Goal: Information Seeking & Learning: Learn about a topic

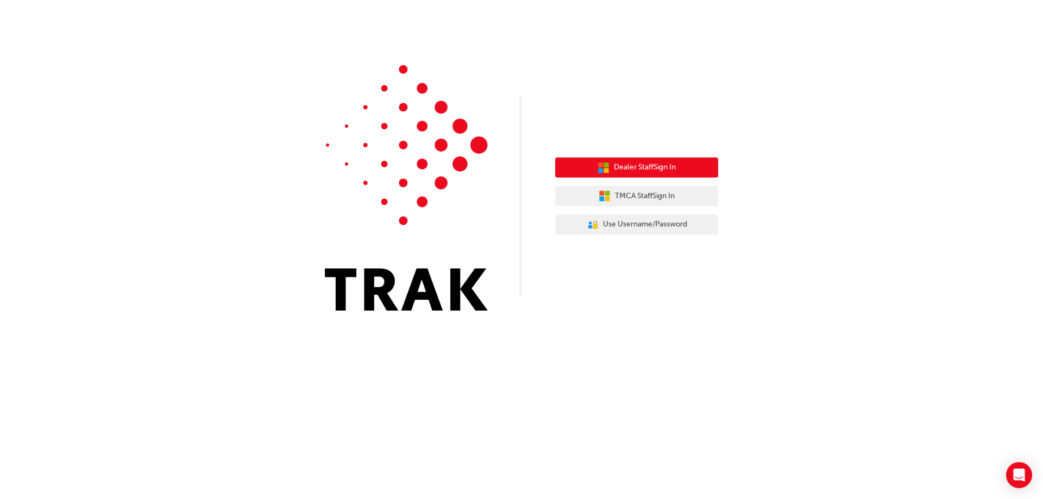
click at [678, 171] on button "Dealer Staff Sign In" at bounding box center [636, 168] width 163 height 21
click at [614, 164] on span "Dealer Staff Sign In" at bounding box center [645, 167] width 62 height 12
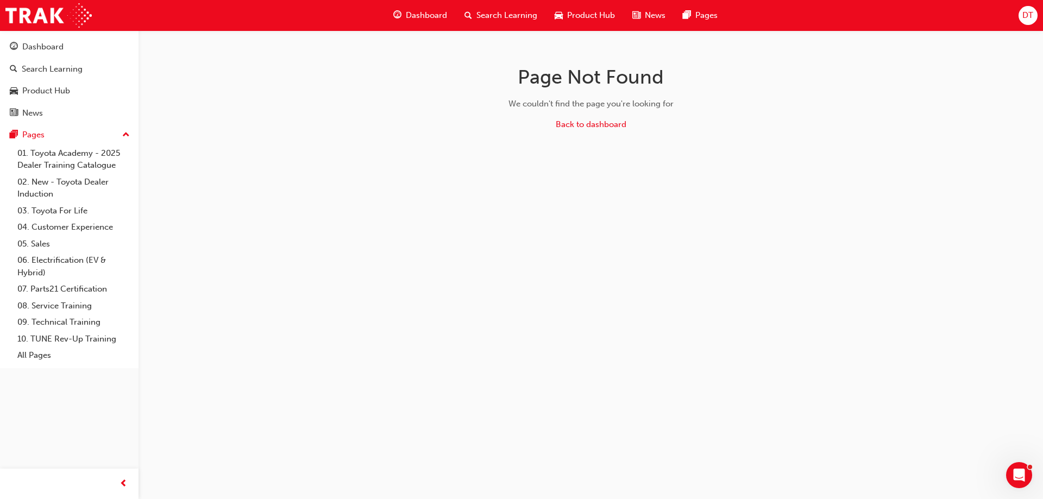
click at [446, 15] on span "Dashboard" at bounding box center [426, 15] width 41 height 12
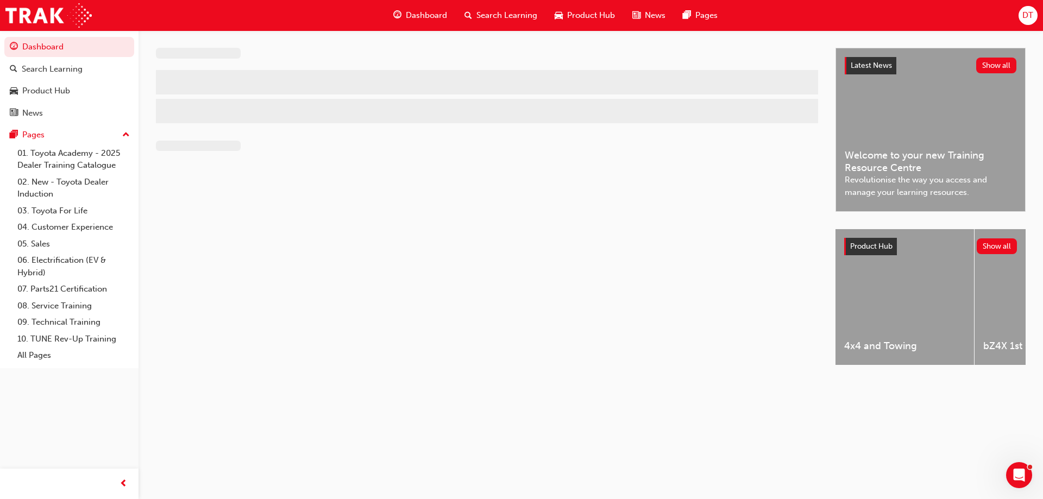
click at [493, 15] on span "Search Learning" at bounding box center [506, 15] width 61 height 12
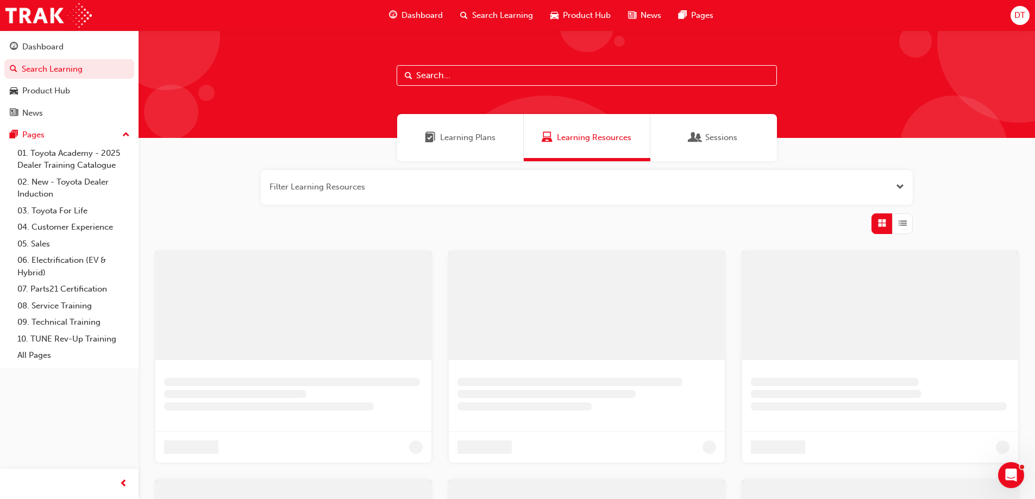
click at [440, 77] on input "text" at bounding box center [587, 75] width 380 height 21
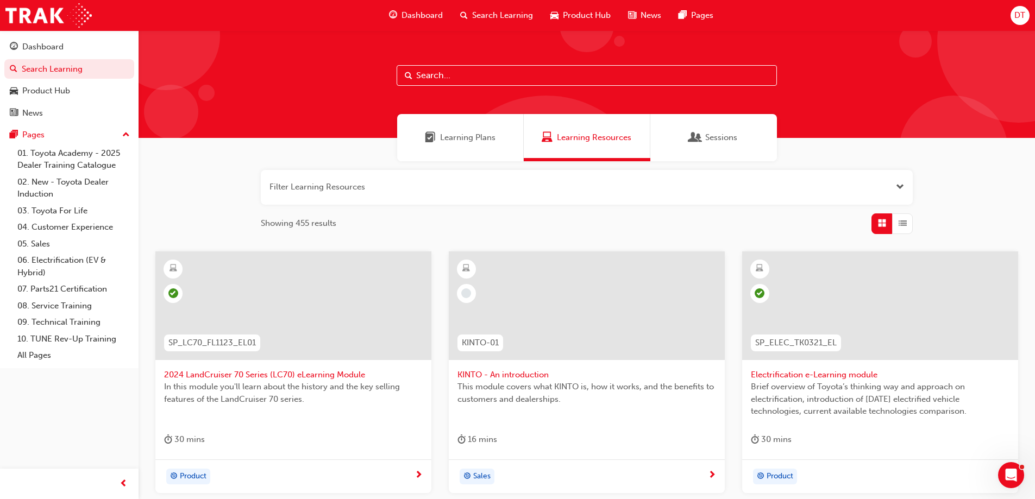
click at [432, 73] on input "text" at bounding box center [587, 75] width 380 height 21
type input "fleet strategic"
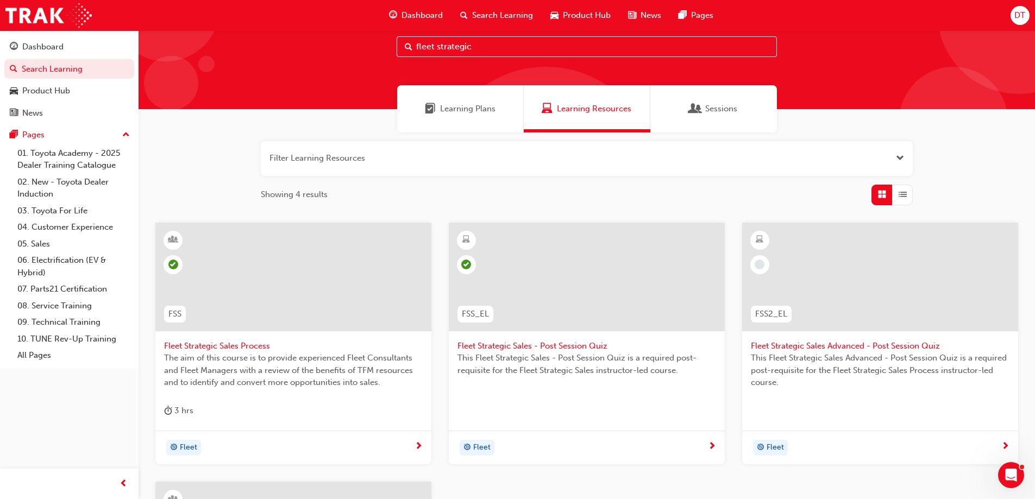
scroll to position [54, 0]
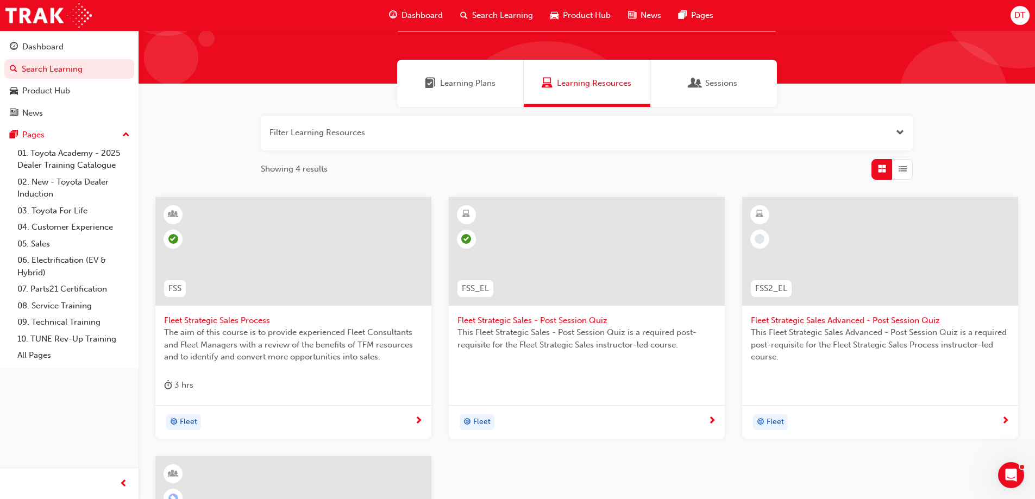
click at [212, 322] on span "Fleet Strategic Sales Process" at bounding box center [293, 321] width 259 height 12
